Goal: Information Seeking & Learning: Learn about a topic

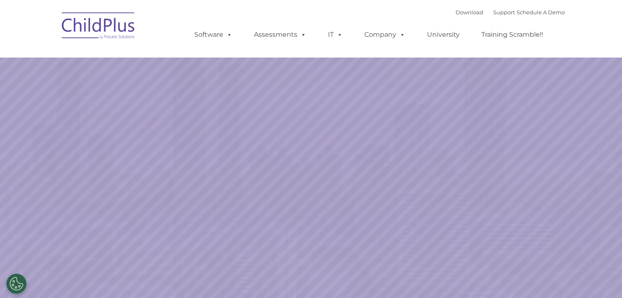
select select "MEDIUM"
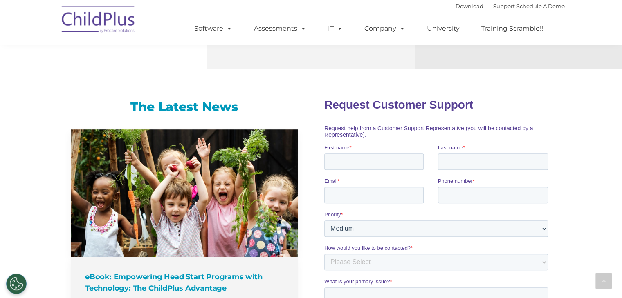
scroll to position [308, 0]
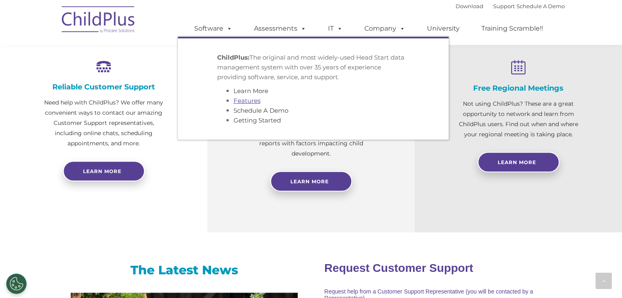
click at [251, 101] on link "Features" at bounding box center [246, 101] width 27 height 8
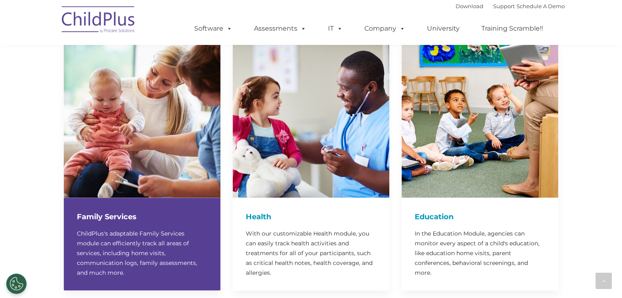
scroll to position [1681, 0]
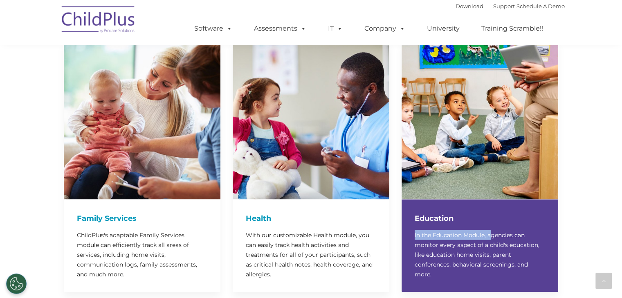
click at [491, 206] on div "Education In the Education Module, agencies can monitor every aspect of a child…" at bounding box center [480, 246] width 157 height 93
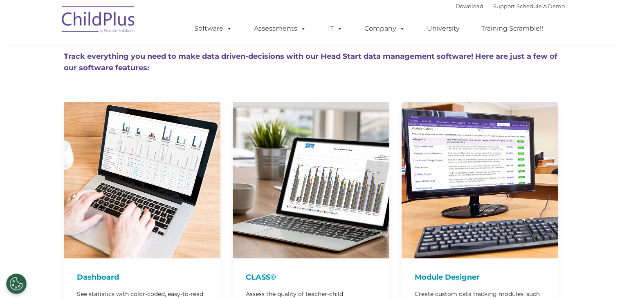
scroll to position [0, 0]
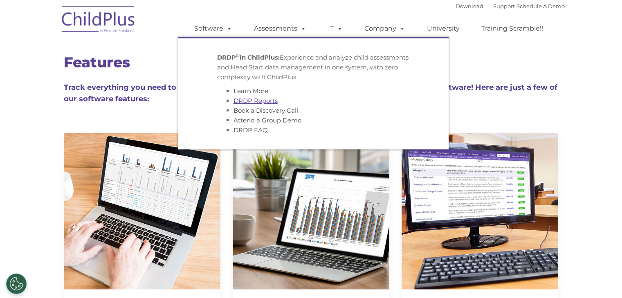
click at [261, 103] on link "DRDP Reports" at bounding box center [255, 101] width 44 height 8
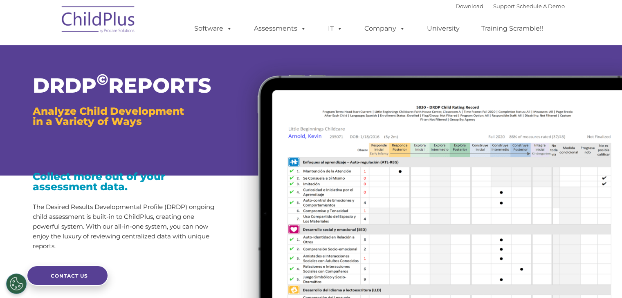
click at [17, 161] on div "DRDP © REPORTS Analyze Child Development in a Variety of Ways Collect more out …" at bounding box center [311, 102] width 622 height 147
